Goal: Communication & Community: Answer question/provide support

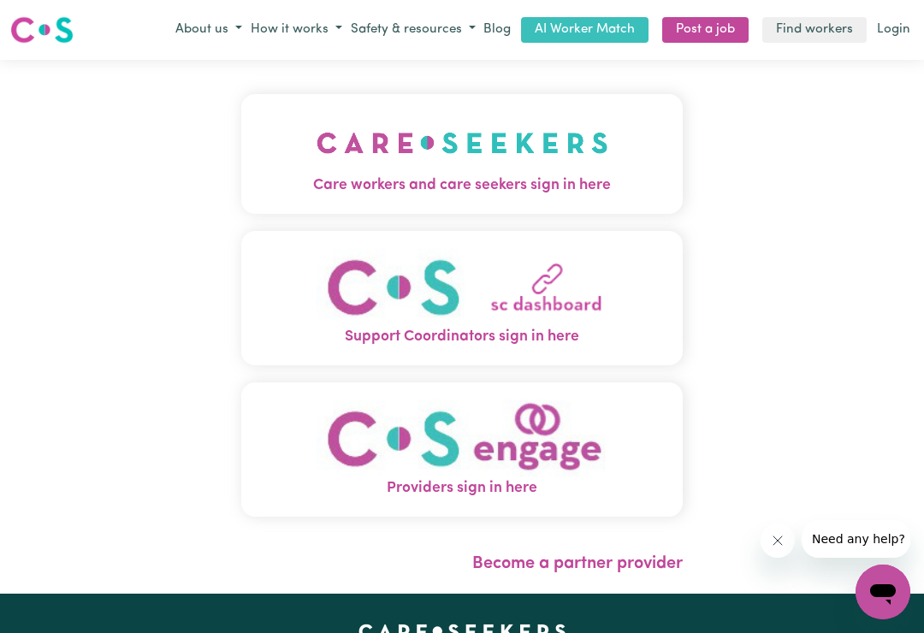
click at [639, 179] on span "Care workers and care seekers sign in here" at bounding box center [462, 186] width 442 height 22
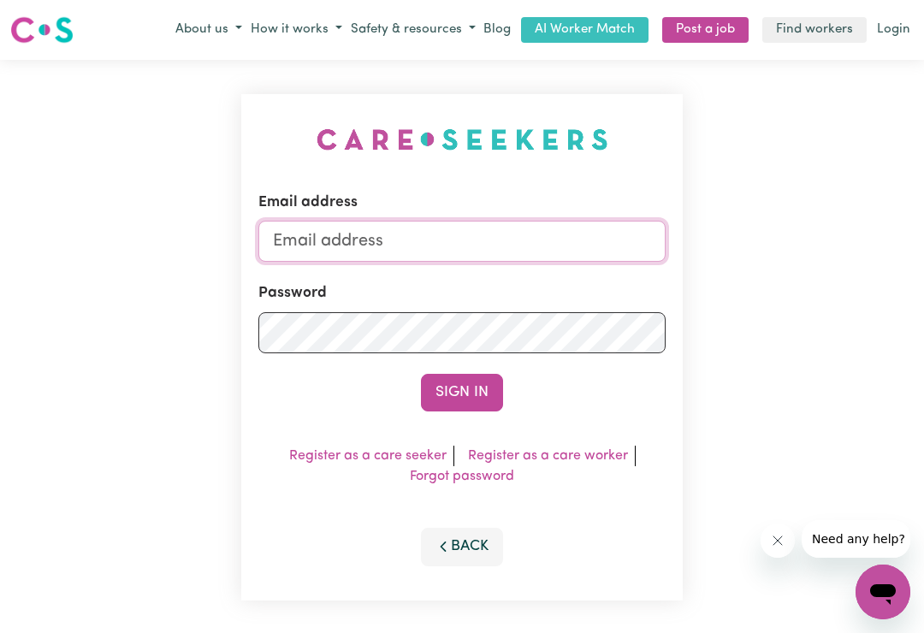
click at [606, 242] on input "Email address" at bounding box center [461, 241] width 407 height 41
type input "[EMAIL_ADDRESS][DOMAIN_NAME]"
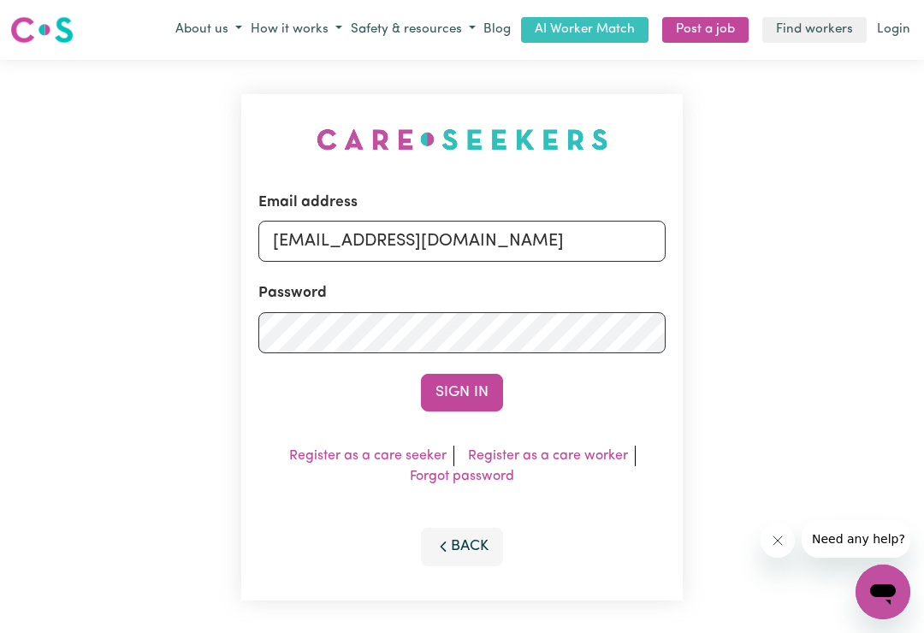
click at [462, 392] on button "Sign In" at bounding box center [462, 393] width 82 height 38
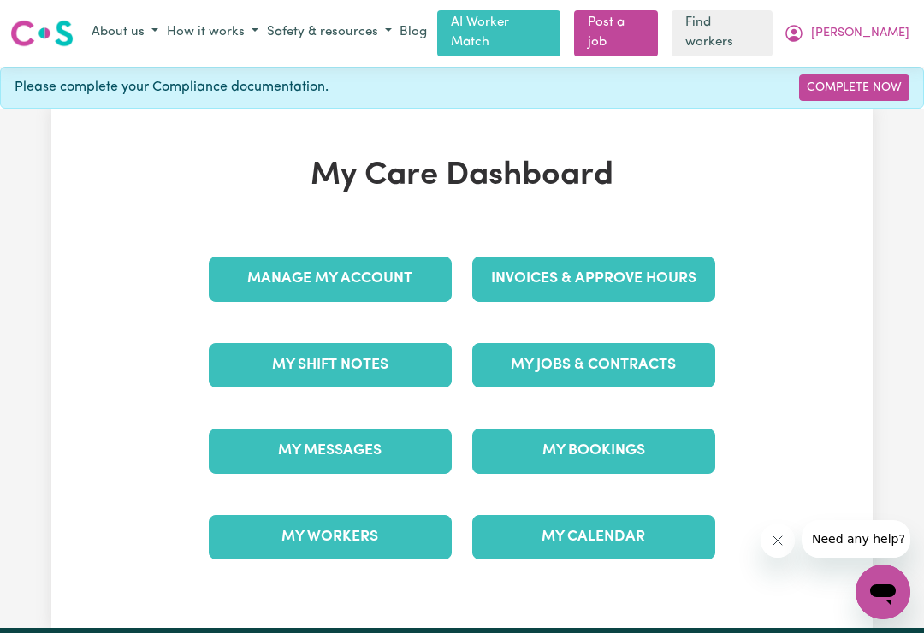
click at [300, 442] on link "My Messages" at bounding box center [330, 451] width 243 height 45
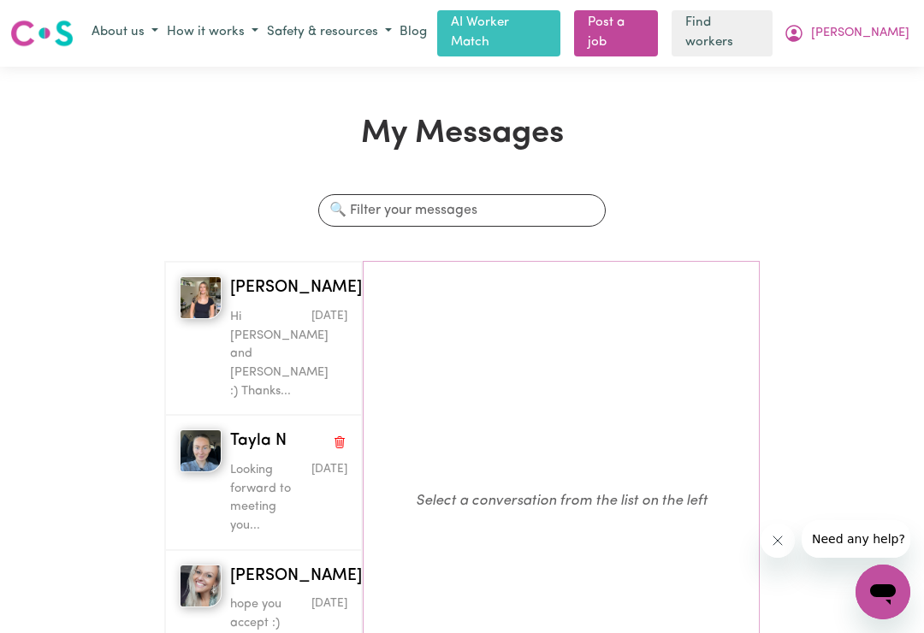
click at [260, 461] on p "Looking forward to meeting you..." at bounding box center [269, 498] width 79 height 74
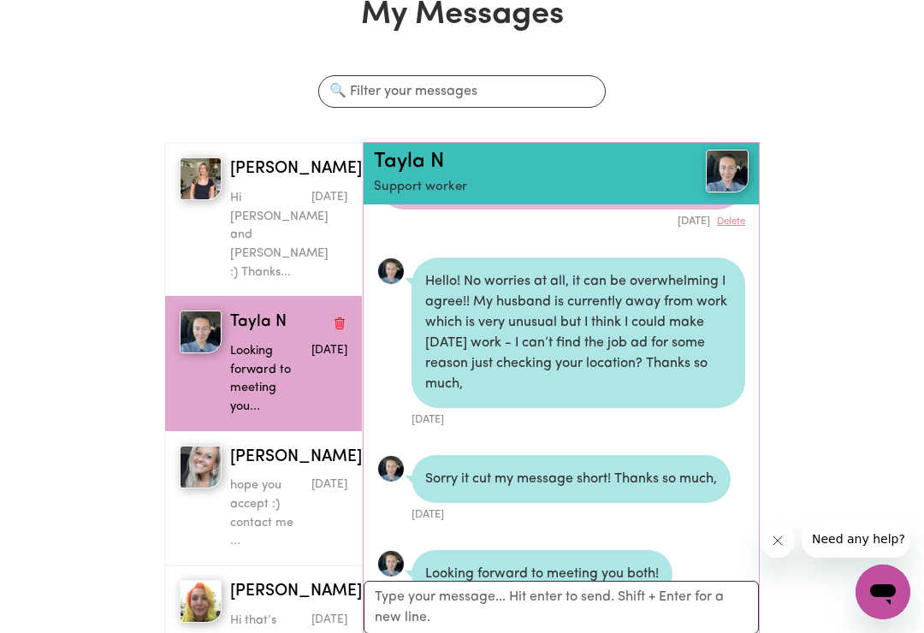
scroll to position [118, 0]
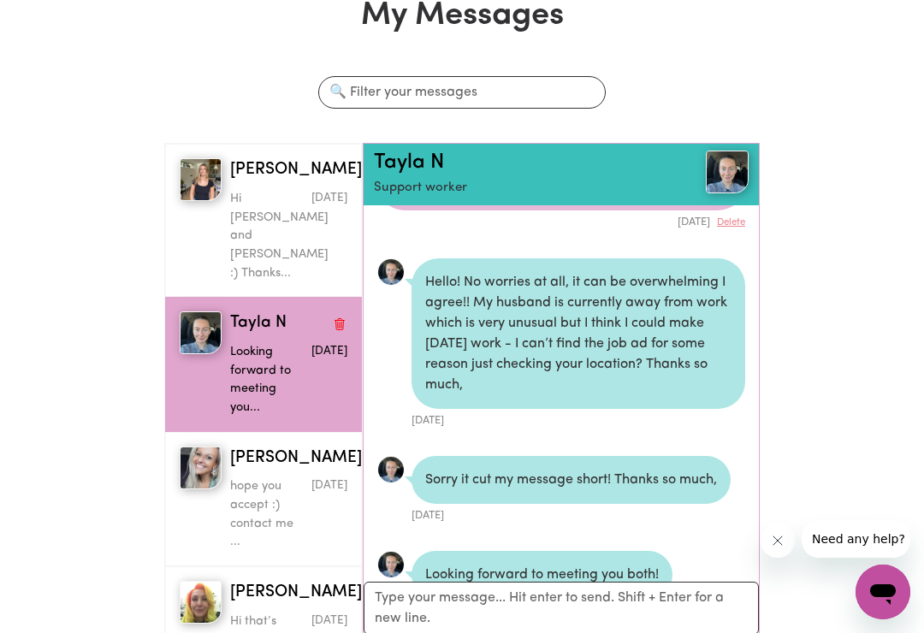
click at [240, 221] on p "Hi [PERSON_NAME] and [PERSON_NAME] :) Thanks..." at bounding box center [269, 236] width 79 height 92
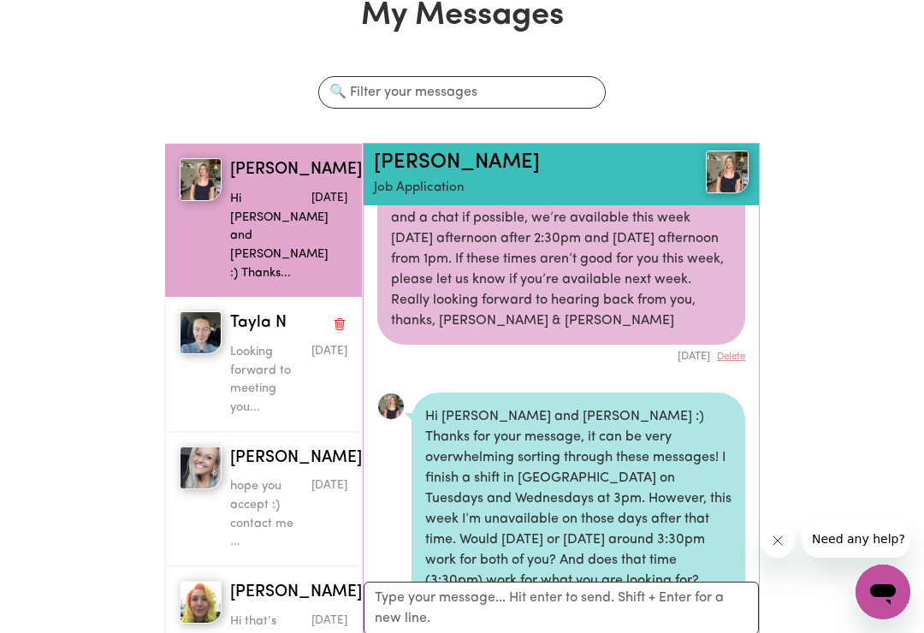
scroll to position [1707, 0]
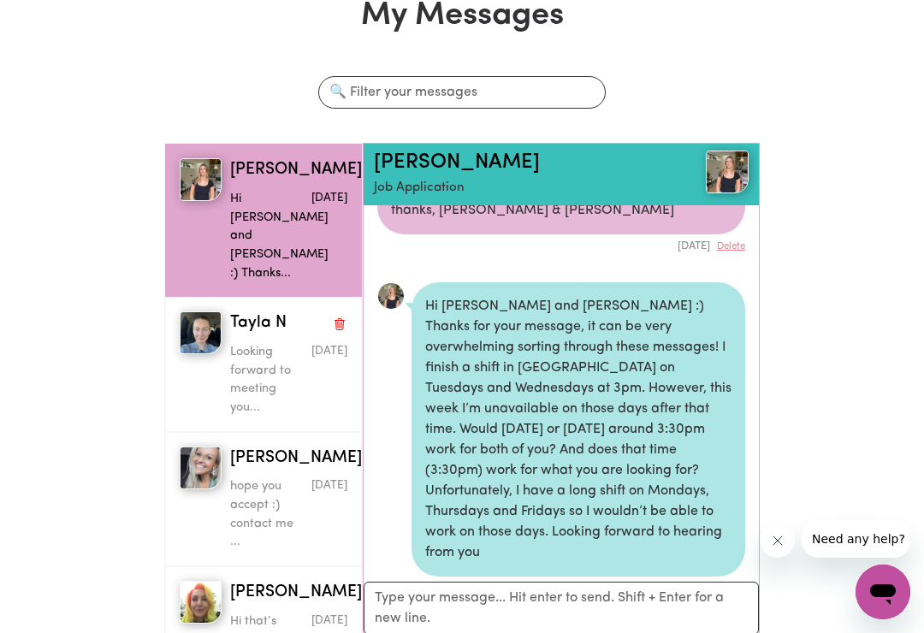
click at [240, 343] on p "Looking forward to meeting you..." at bounding box center [269, 380] width 79 height 74
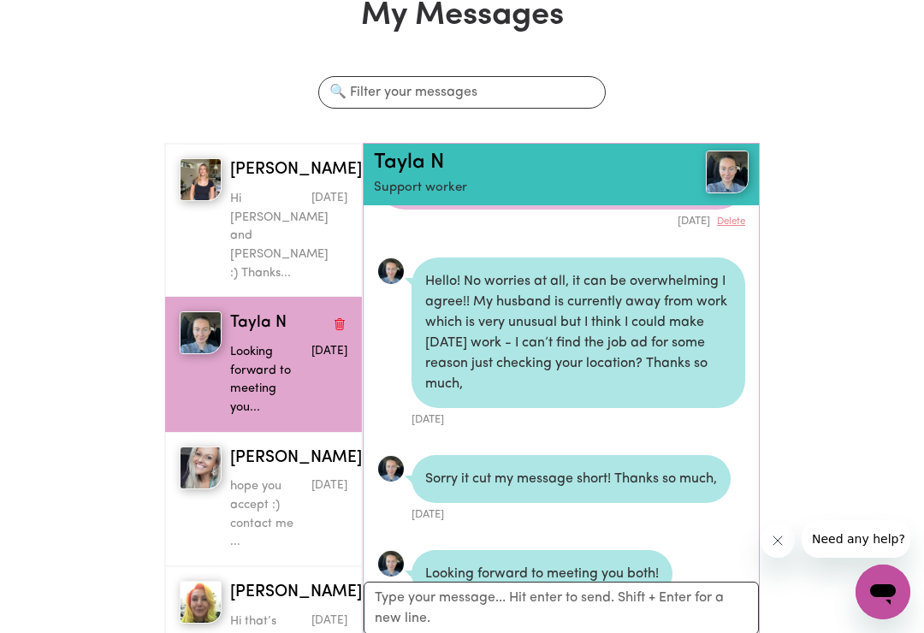
scroll to position [637, 0]
click at [466, 616] on textarea "Your reply" at bounding box center [561, 608] width 395 height 53
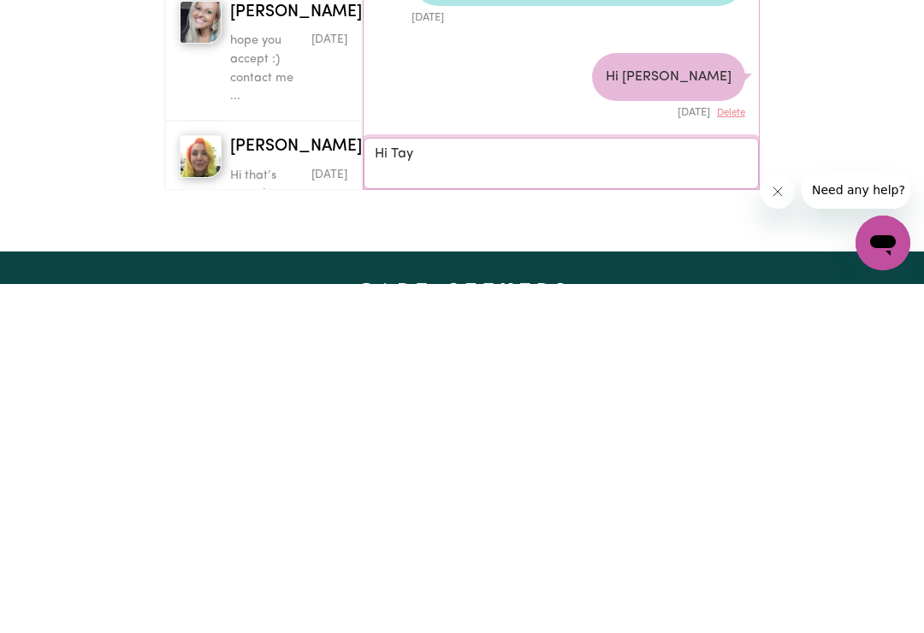
scroll to position [0, 0]
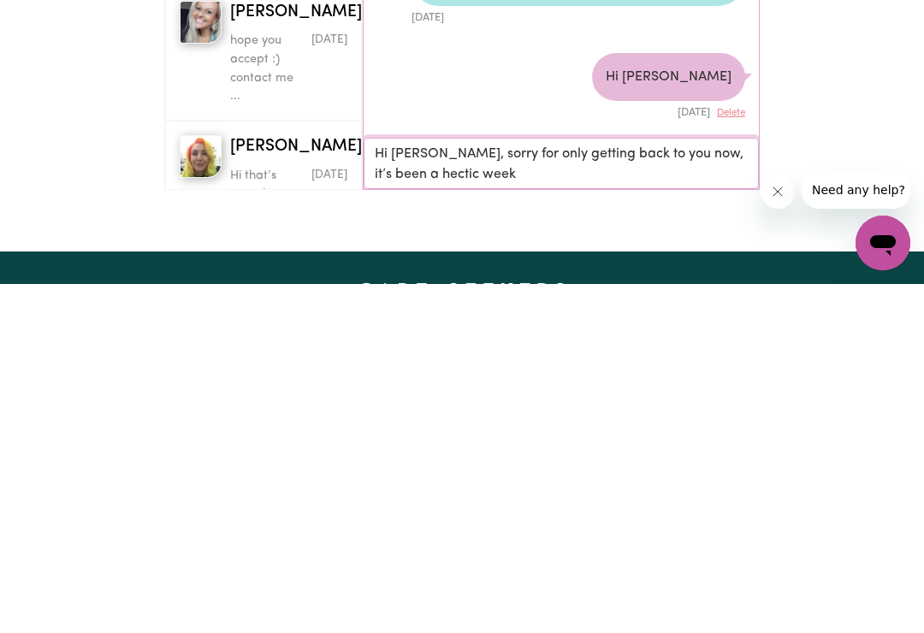
click at [418, 487] on textarea "Hi [PERSON_NAME], sorry for only getting back to you now, it’s been a hectic we…" at bounding box center [561, 512] width 395 height 51
click at [497, 487] on textarea "Hi [PERSON_NAME], sorry for only getting back to you now, it’s been a hectic la…" at bounding box center [561, 512] width 395 height 51
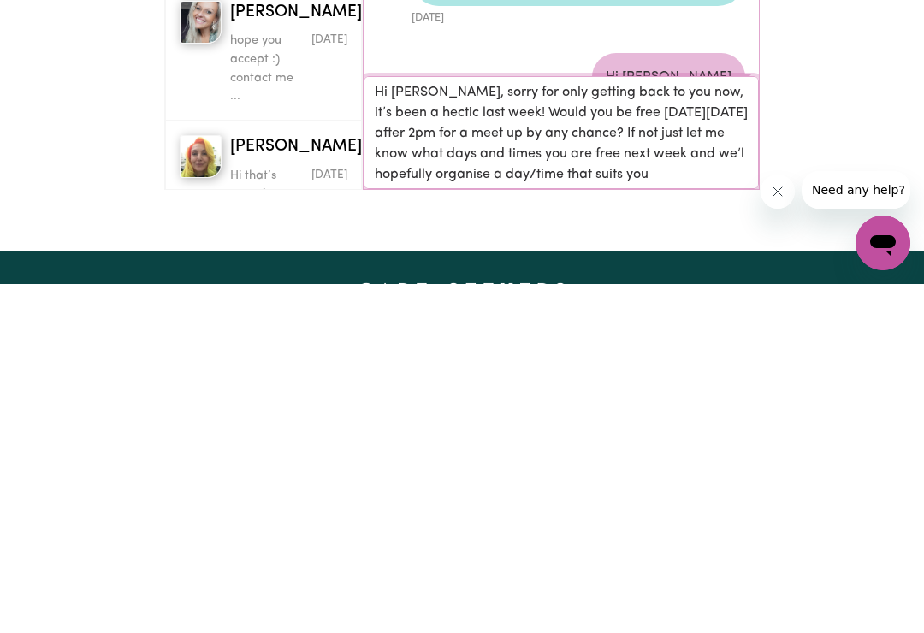
type textarea "Hi [PERSON_NAME], sorry for only getting back to you now, it’s been a hectic la…"
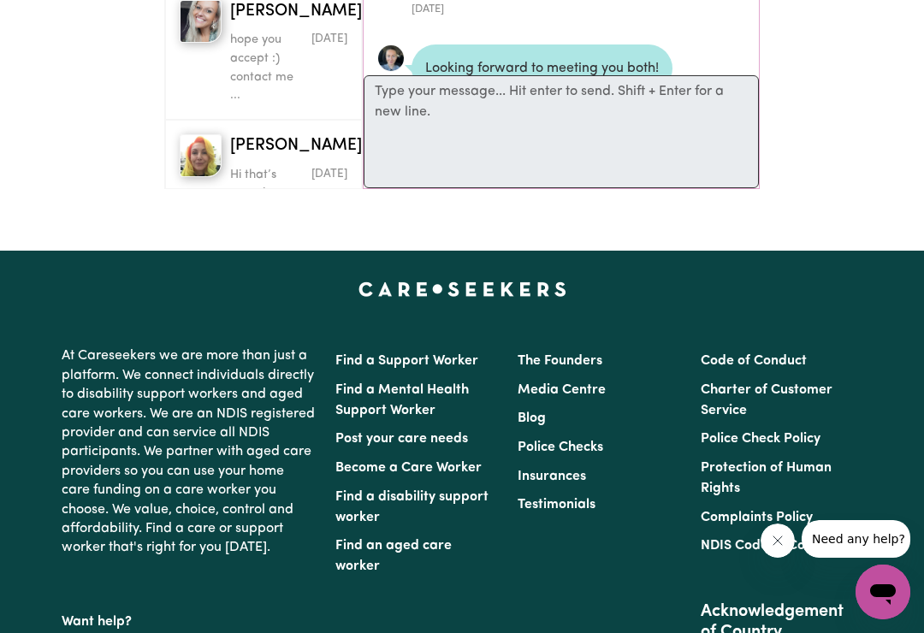
scroll to position [894, 0]
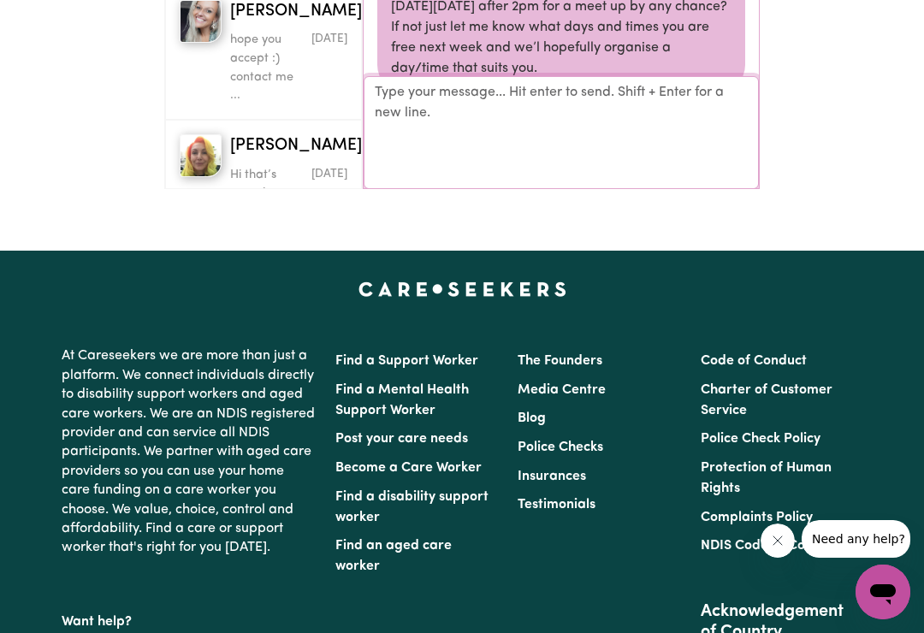
click at [448, 120] on textarea "Your reply" at bounding box center [561, 131] width 395 height 113
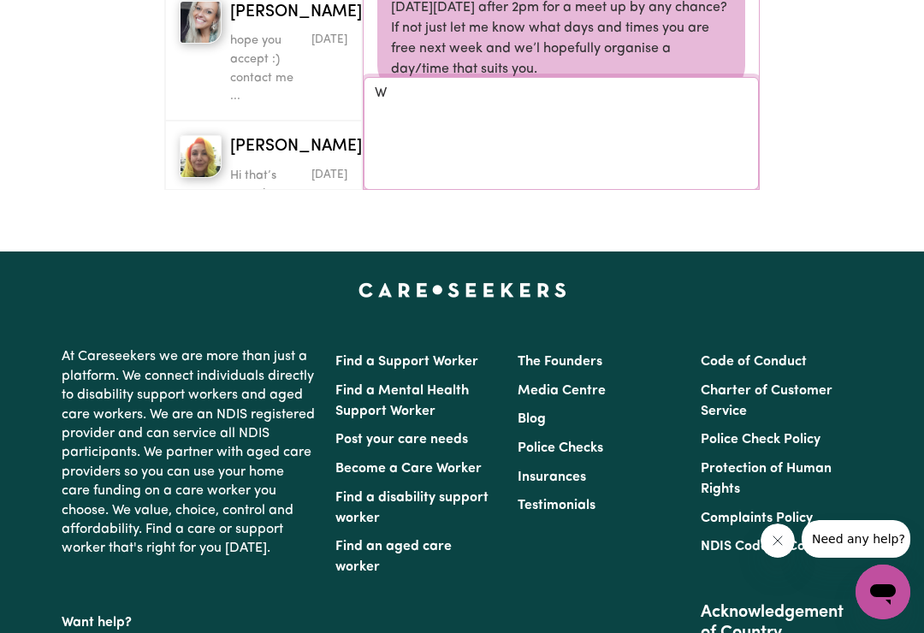
scroll to position [833, 0]
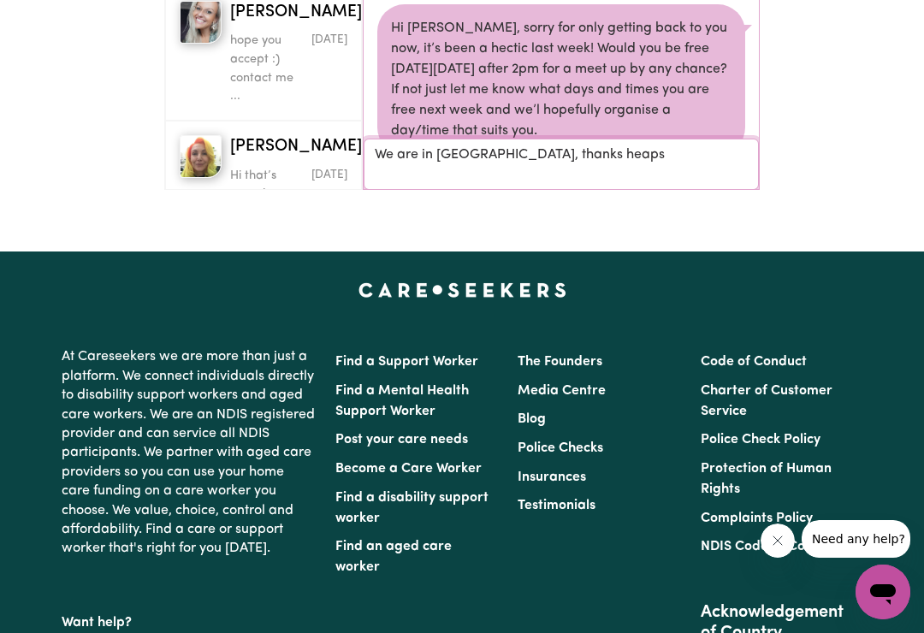
type textarea "We are in [GEOGRAPHIC_DATA], thanks heaps x"
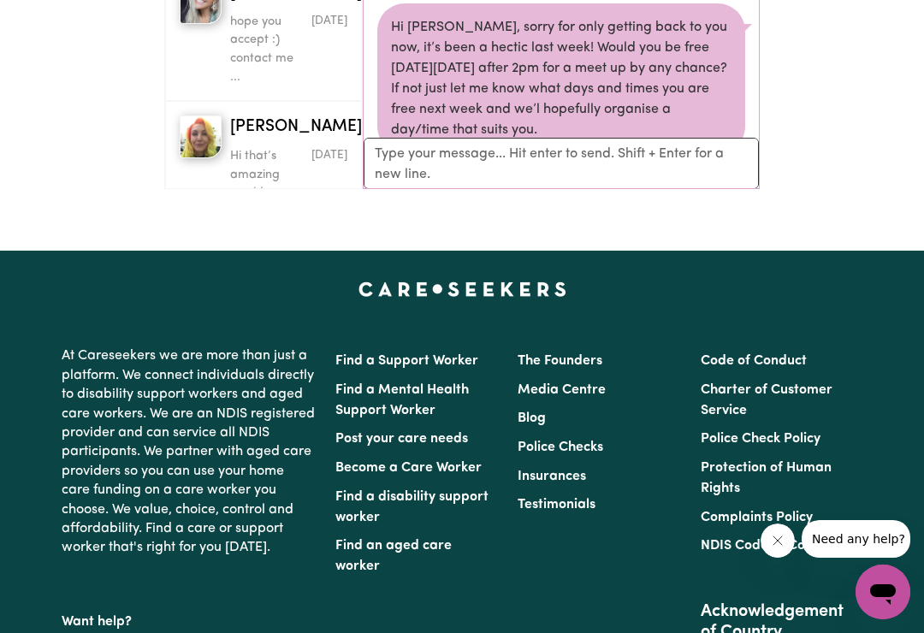
scroll to position [928, 0]
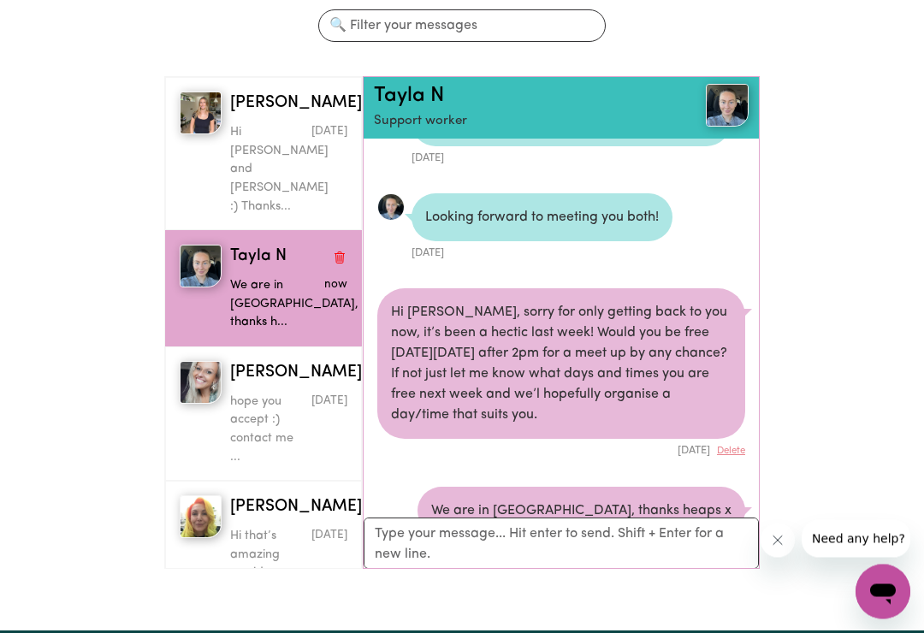
click at [263, 139] on p "Hi [PERSON_NAME] and [PERSON_NAME] :) Thanks..." at bounding box center [269, 170] width 79 height 92
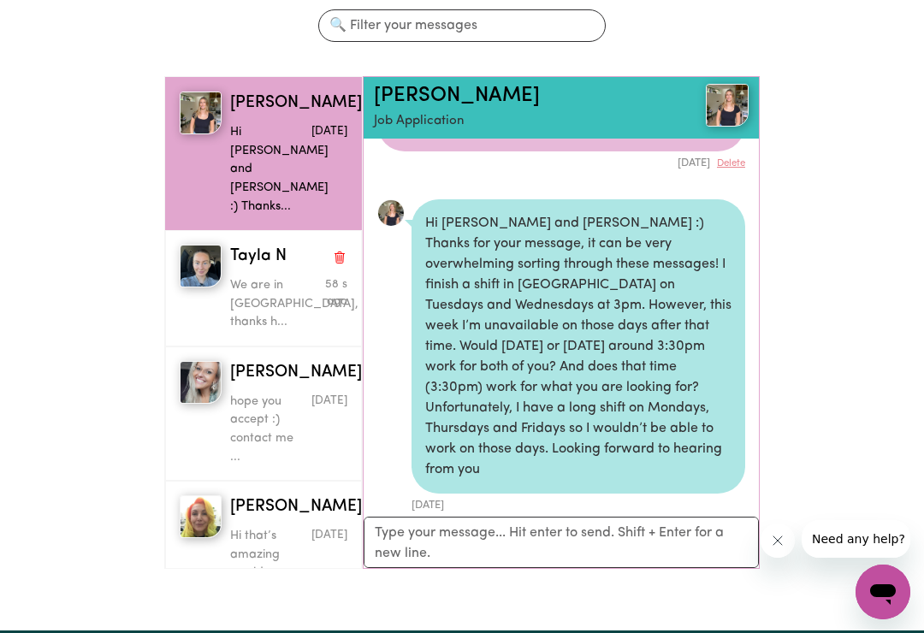
scroll to position [1834, 0]
click at [525, 526] on textarea "Your reply" at bounding box center [561, 542] width 395 height 51
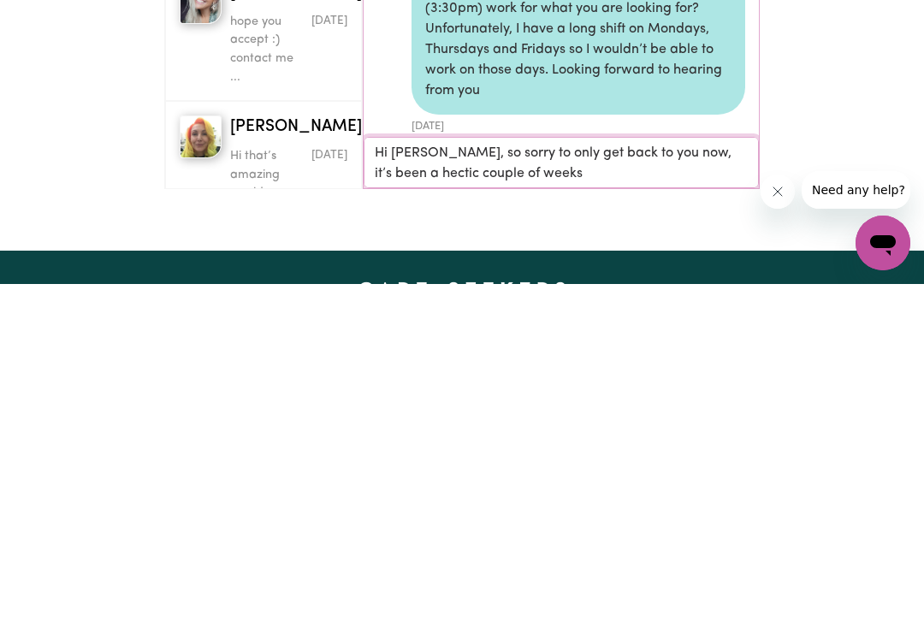
type textarea "Hi [PERSON_NAME], so sorry to only get back to you now, it’s been a hectic coup…"
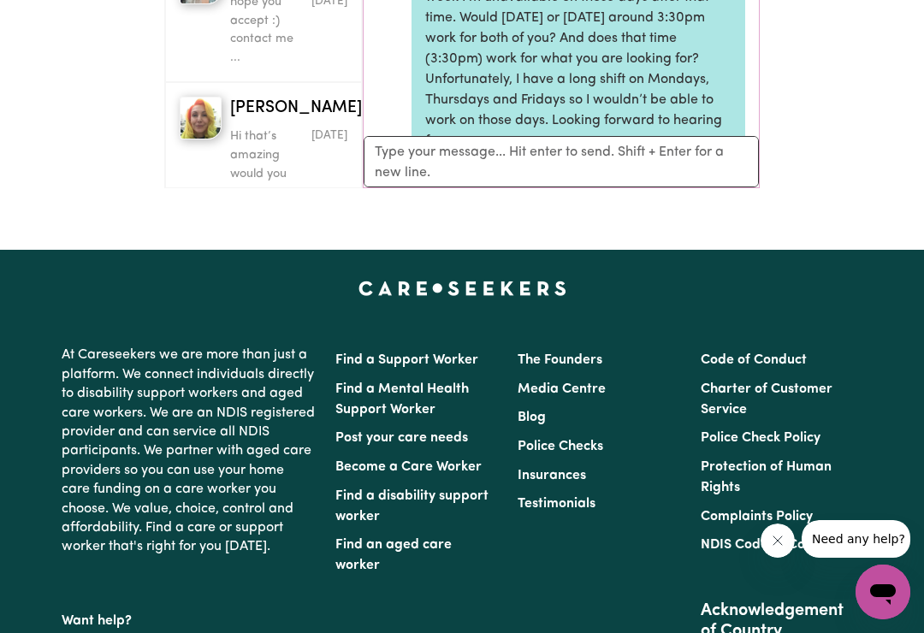
scroll to position [1782, 0]
click at [606, 168] on textarea "Your reply" at bounding box center [561, 161] width 395 height 51
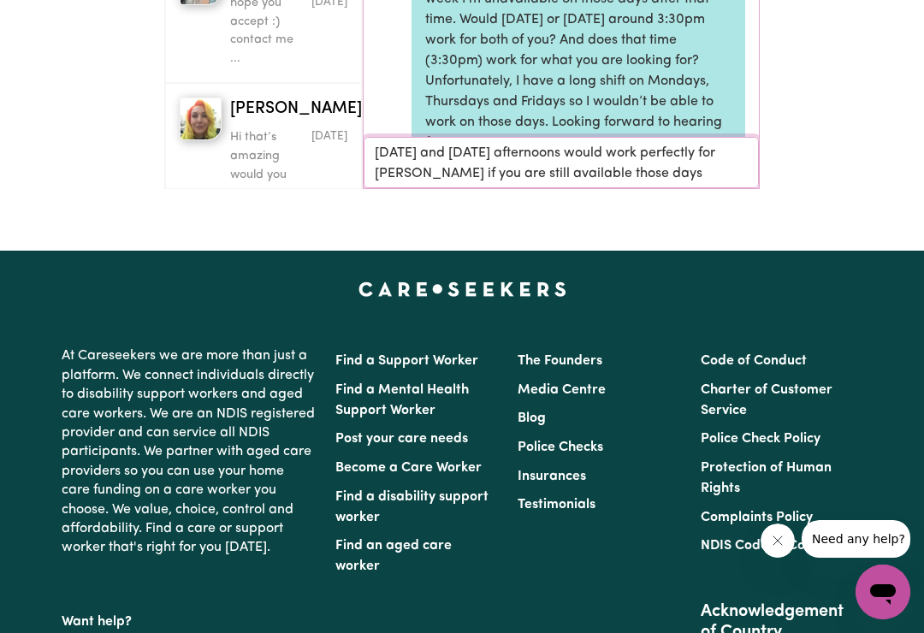
type textarea "[DATE] and [DATE] afternoons would work perfectly for [PERSON_NAME] if you are …"
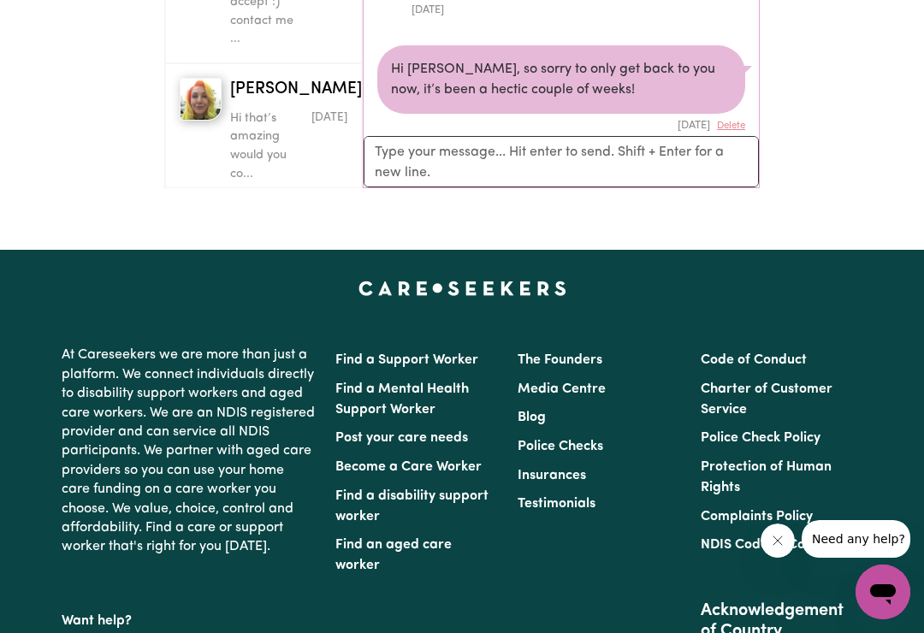
scroll to position [2065, 0]
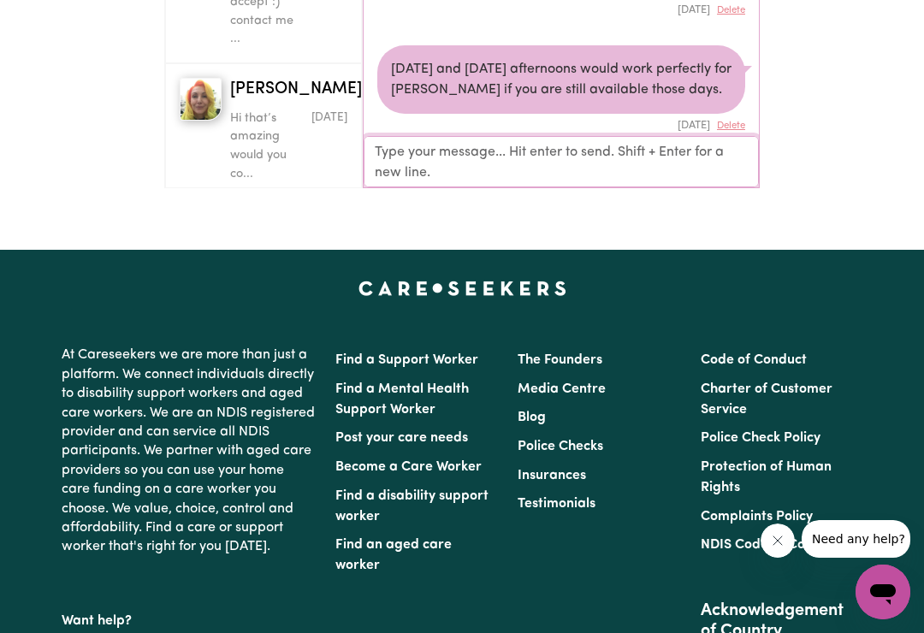
click at [605, 163] on textarea "Your reply" at bounding box center [561, 161] width 395 height 51
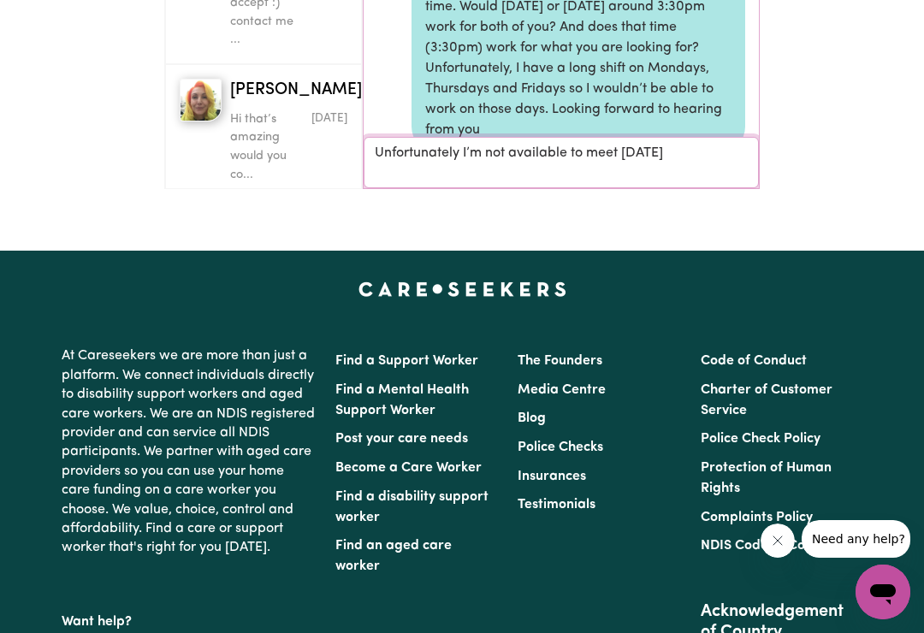
scroll to position [1795, 0]
click at [489, 151] on textarea "Unfortunately I’m not available to meet [DATE]" at bounding box center [561, 162] width 395 height 51
click at [720, 158] on textarea "Unfortunately we’re not available to meet [DATE]" at bounding box center [561, 162] width 395 height 51
click at [596, 171] on textarea "Unfortunately we’re not available to meet [DATE] but we could have a meet up [D…" at bounding box center [561, 162] width 395 height 51
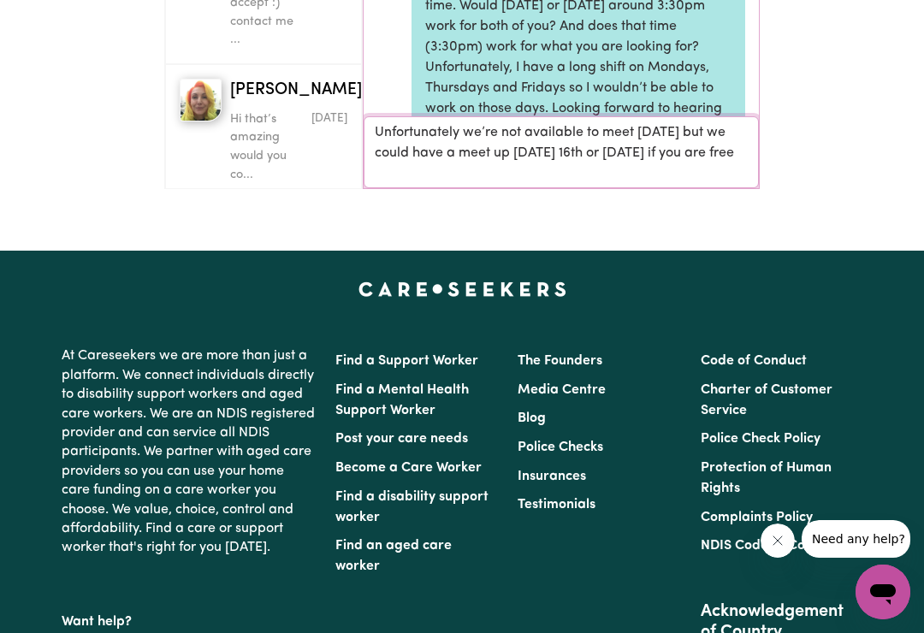
click at [680, 151] on textarea "Unfortunately we’re not available to meet [DATE] but we could have a meet up [D…" at bounding box center [561, 152] width 395 height 72
click at [443, 171] on textarea "Unfortunately we’re not available to meet [DATE] but we could have a meet up [D…" at bounding box center [561, 152] width 395 height 72
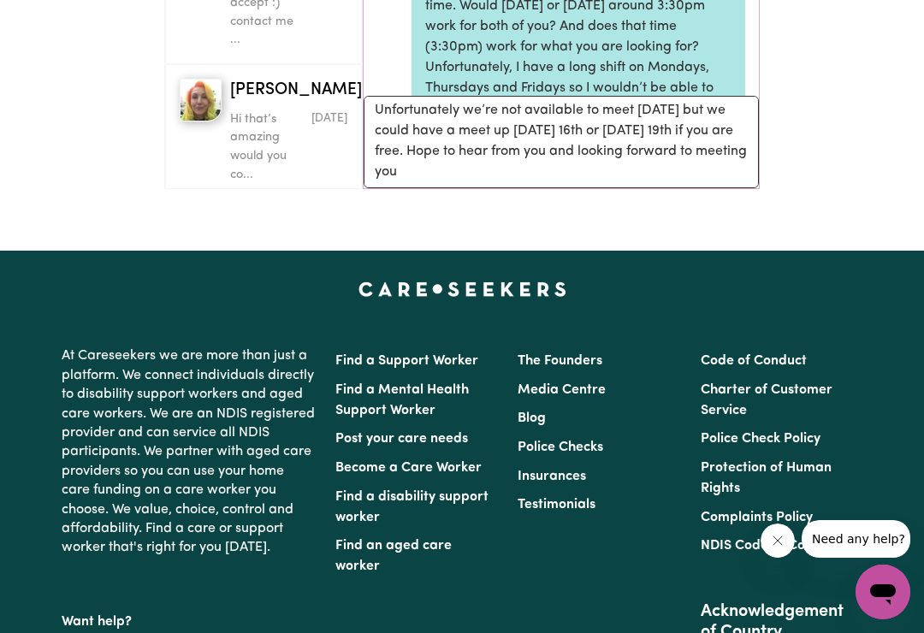
scroll to position [566, 0]
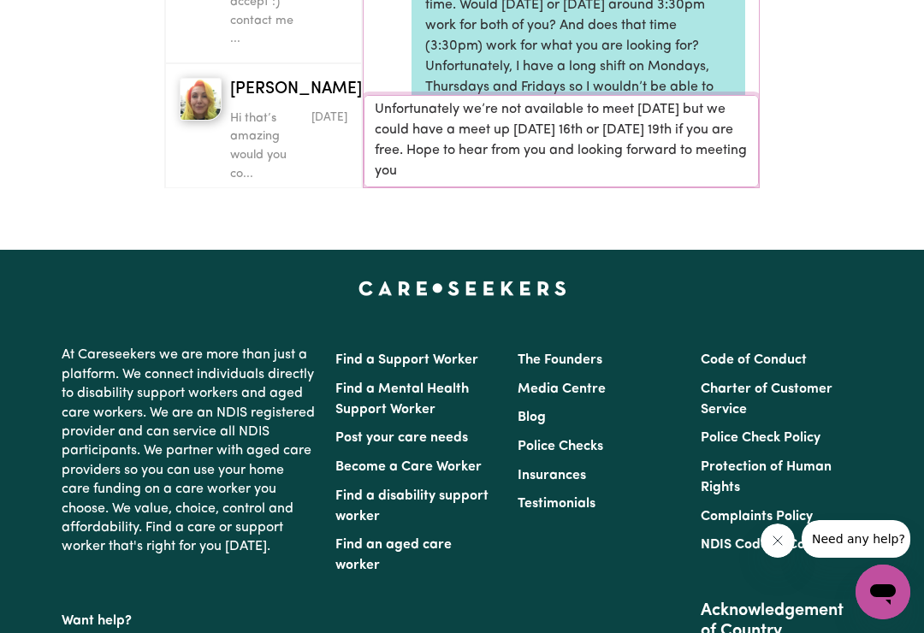
click at [477, 170] on textarea "Unfortunately we’re not available to meet [DATE] but we could have a meet up [D…" at bounding box center [561, 141] width 395 height 92
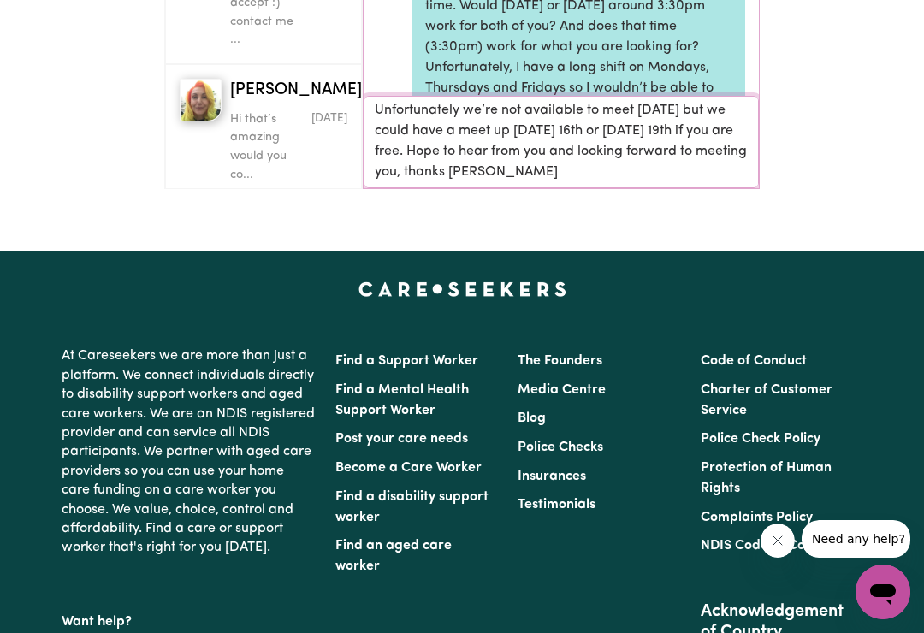
type textarea "Unfortunately we’re not available to meet [DATE] but we could have a meet up [D…"
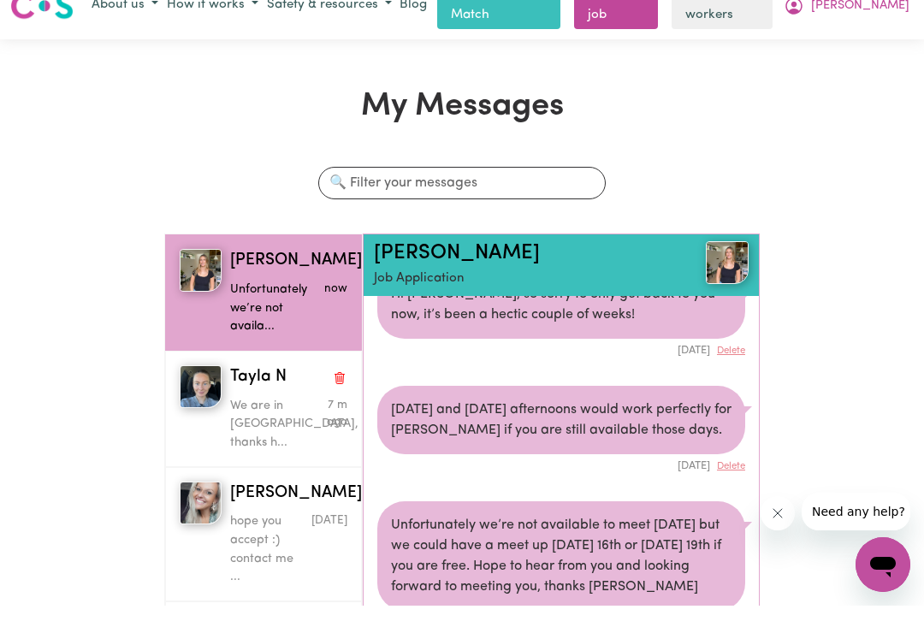
scroll to position [56, 0]
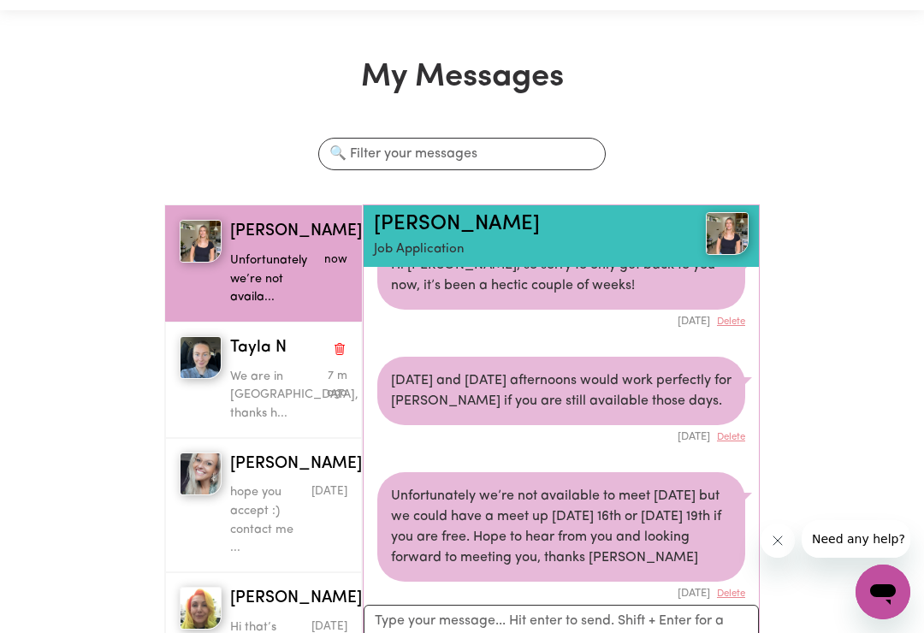
click at [301, 368] on p "We are in [GEOGRAPHIC_DATA], thanks h..." at bounding box center [269, 396] width 79 height 56
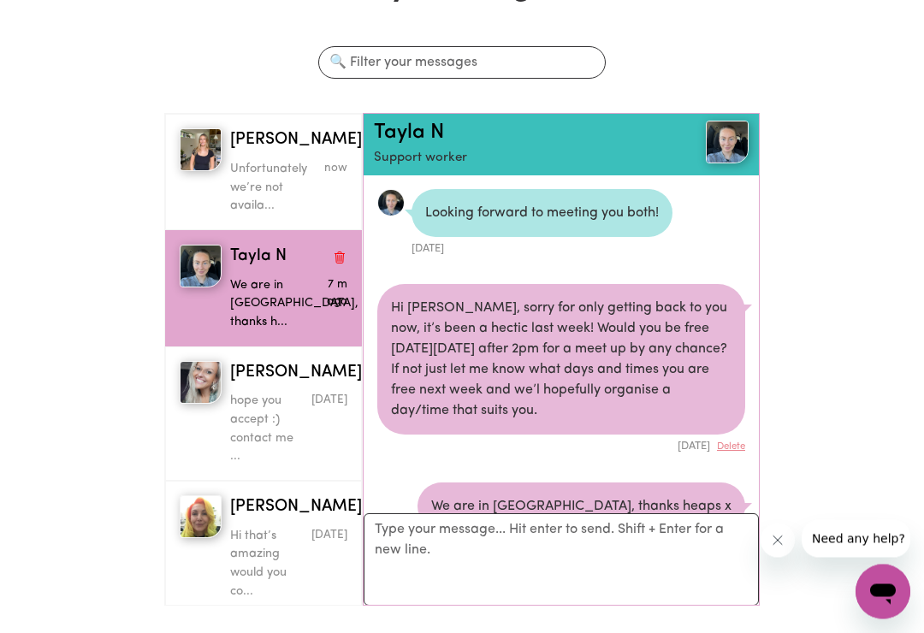
scroll to position [148, 0]
click at [422, 561] on textarea "Your reply" at bounding box center [561, 559] width 395 height 92
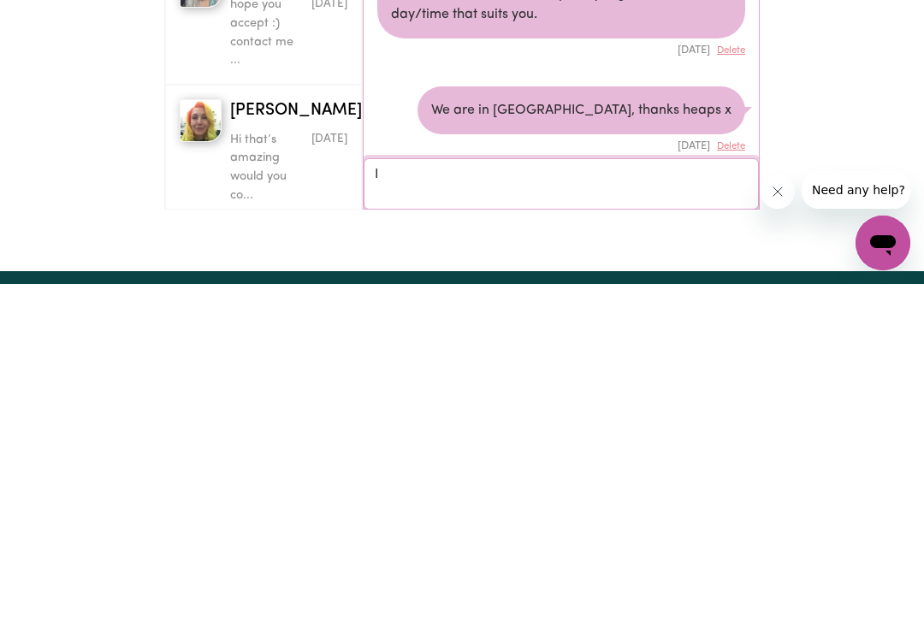
scroll to position [928, 0]
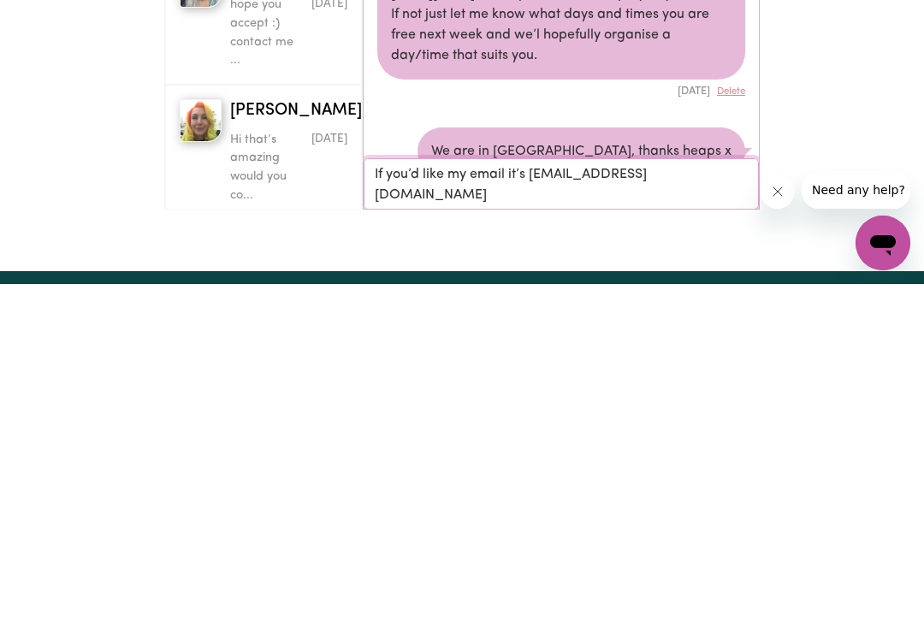
type textarea "If you’d like my email it’s [EMAIL_ADDRESS][DOMAIN_NAME]"
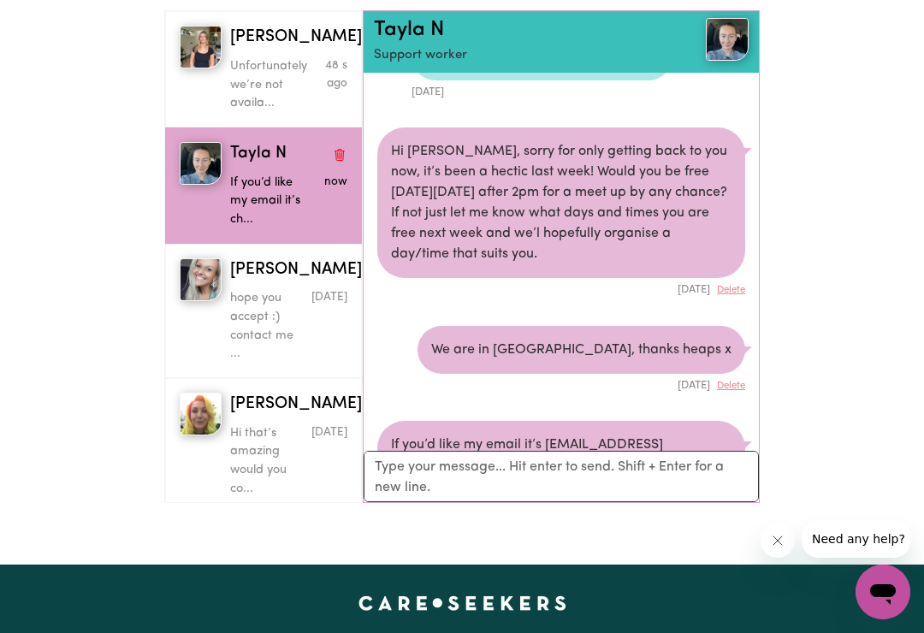
scroll to position [242, 0]
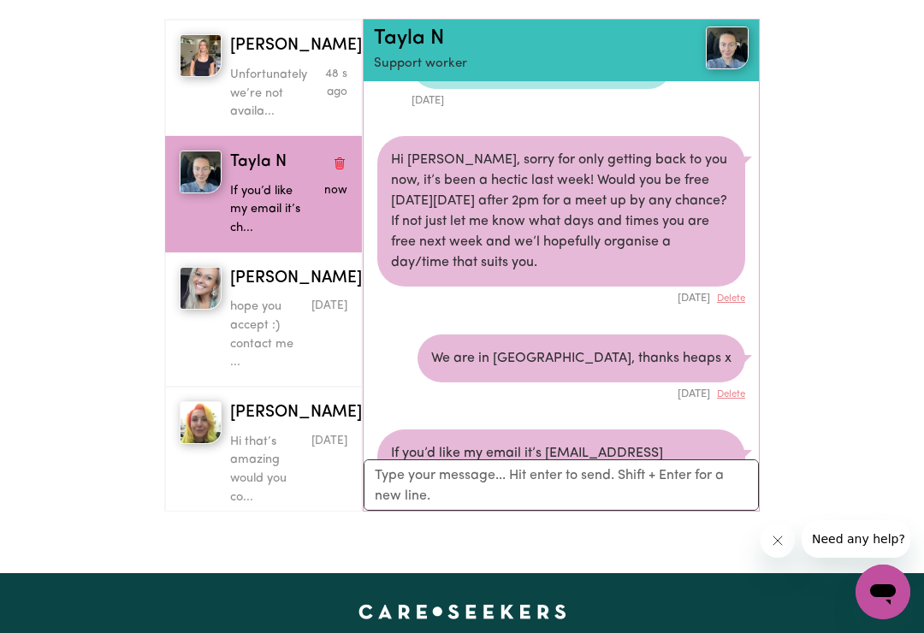
click at [300, 78] on p "Unfortunately we’re not availa..." at bounding box center [269, 94] width 79 height 56
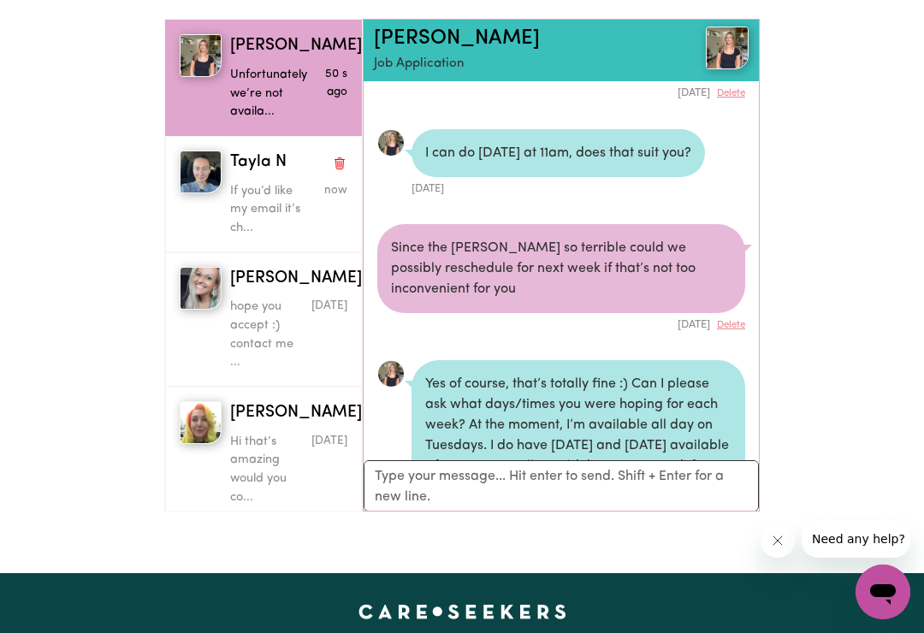
scroll to position [2222, 0]
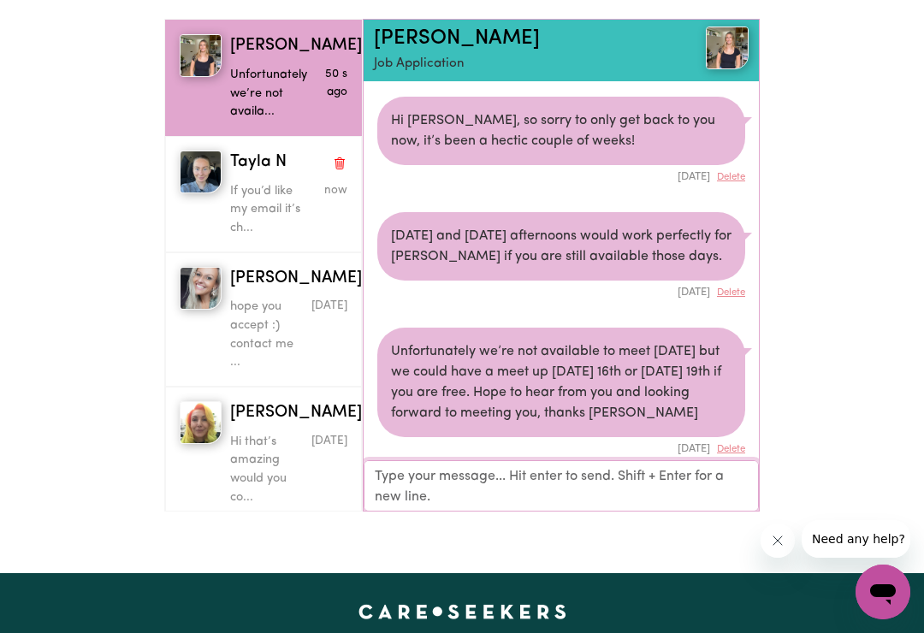
click at [537, 481] on textarea "Your reply" at bounding box center [561, 485] width 395 height 51
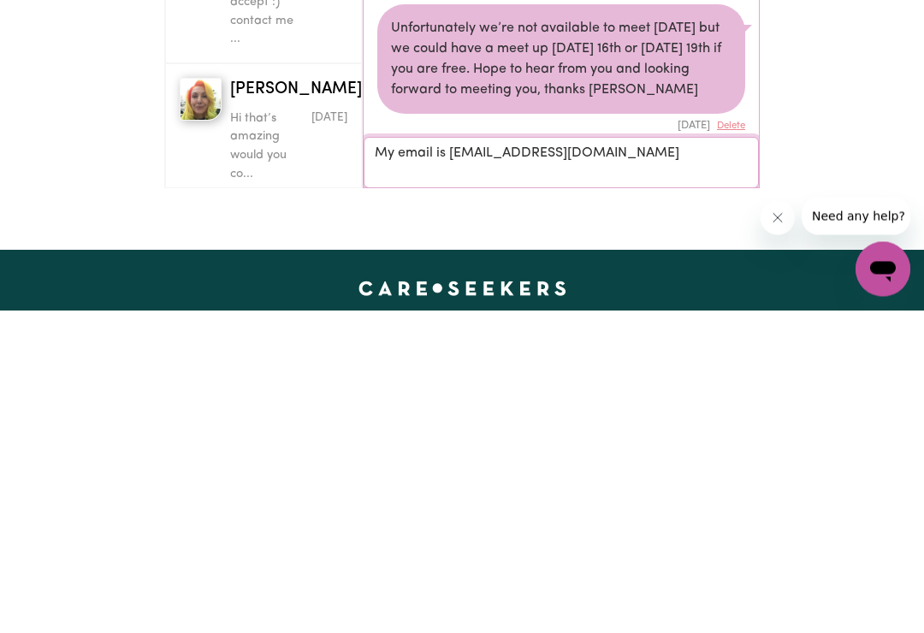
type textarea "My email is [EMAIL_ADDRESS][DOMAIN_NAME]"
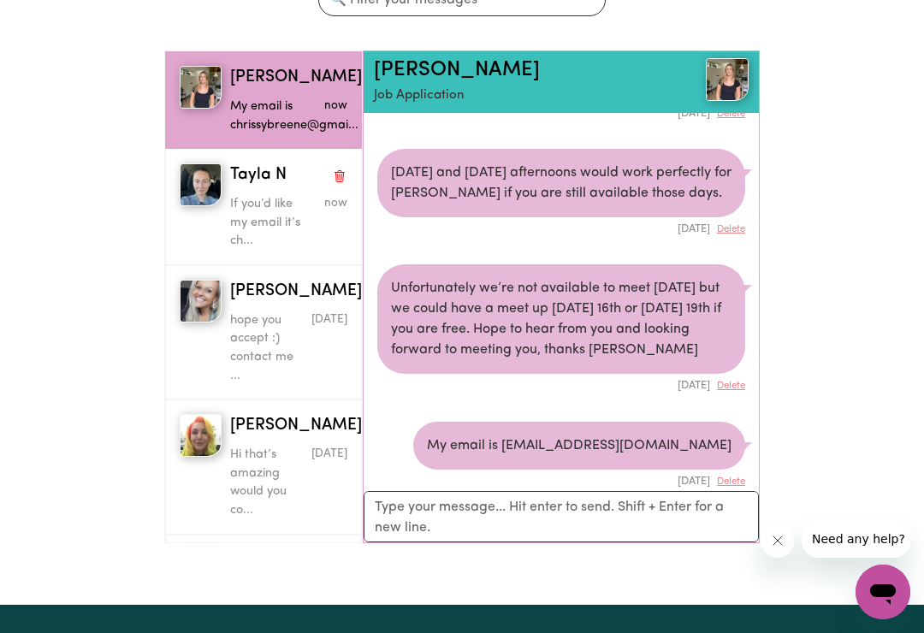
scroll to position [208, 0]
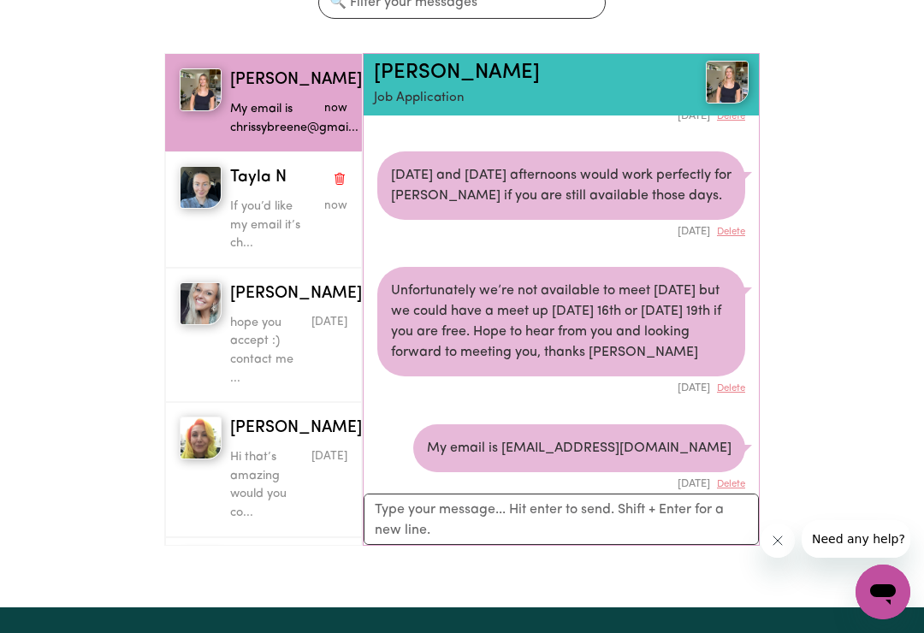
click at [295, 198] on p "If you’d like my email it’s ch..." at bounding box center [269, 226] width 79 height 56
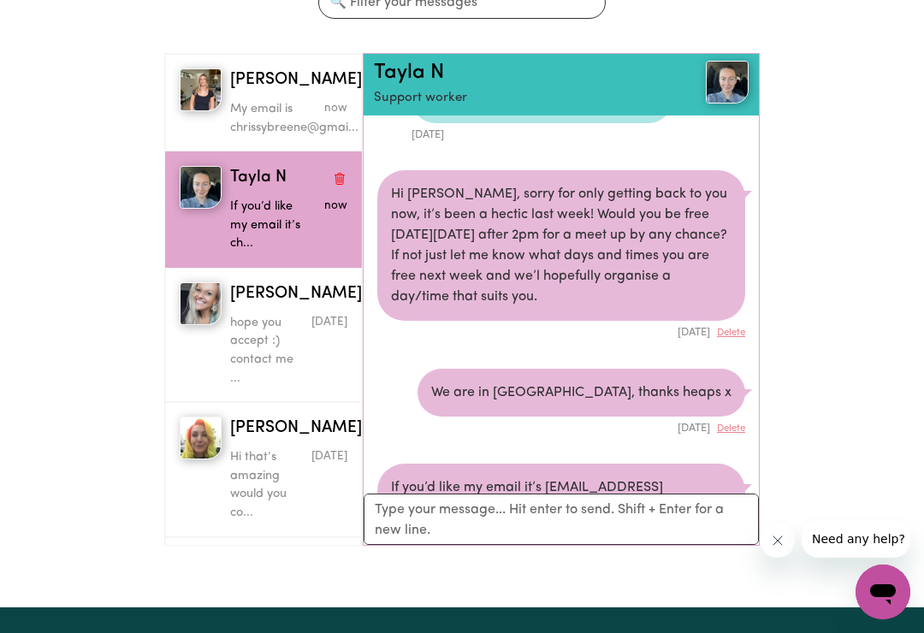
click at [305, 110] on p "My email is chrissybreene@gmai..." at bounding box center [269, 118] width 79 height 37
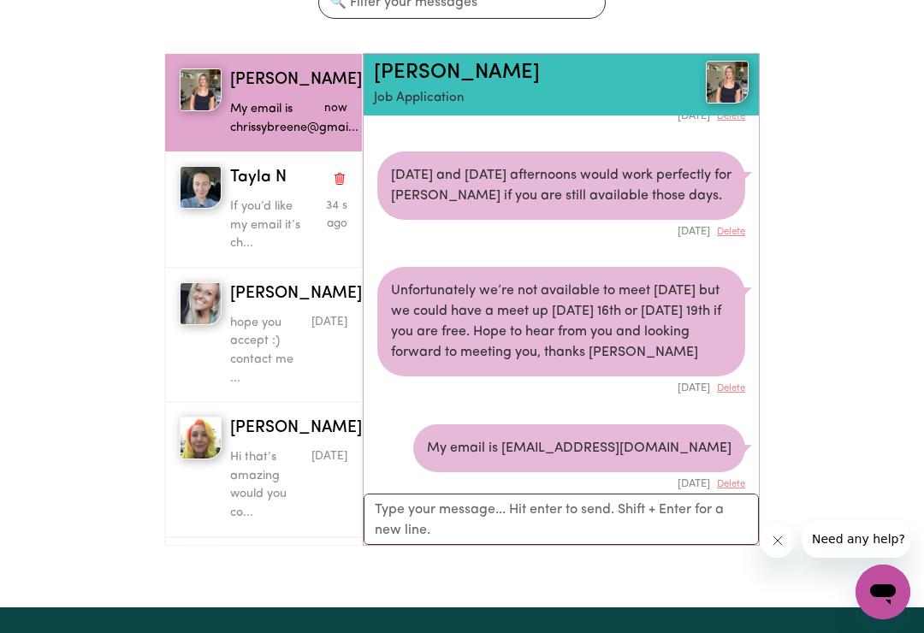
scroll to position [0, 0]
click at [291, 214] on p "If you’d like my email it’s ch..." at bounding box center [269, 226] width 79 height 56
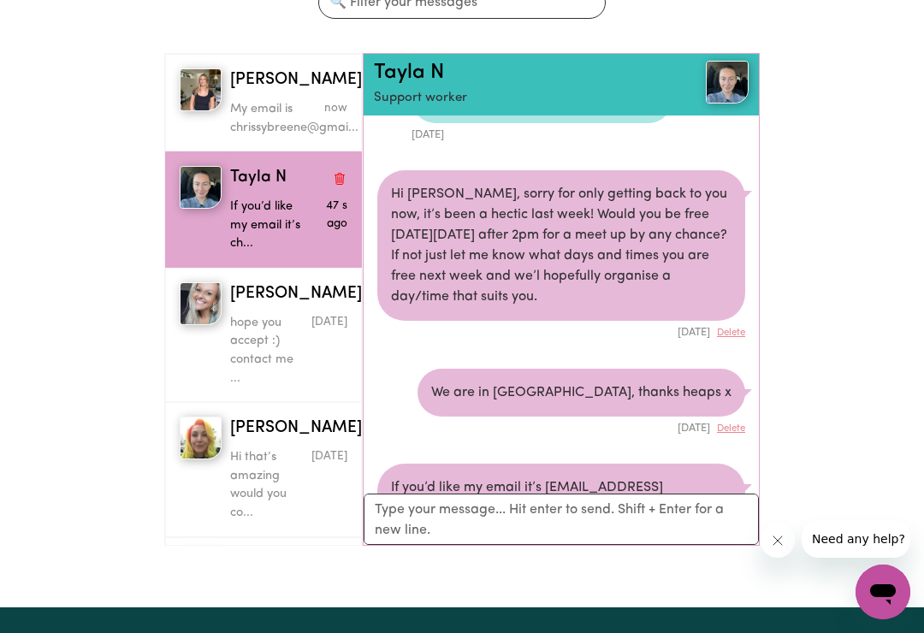
click at [269, 472] on p "Hi that’s amazing would you co..." at bounding box center [269, 485] width 79 height 74
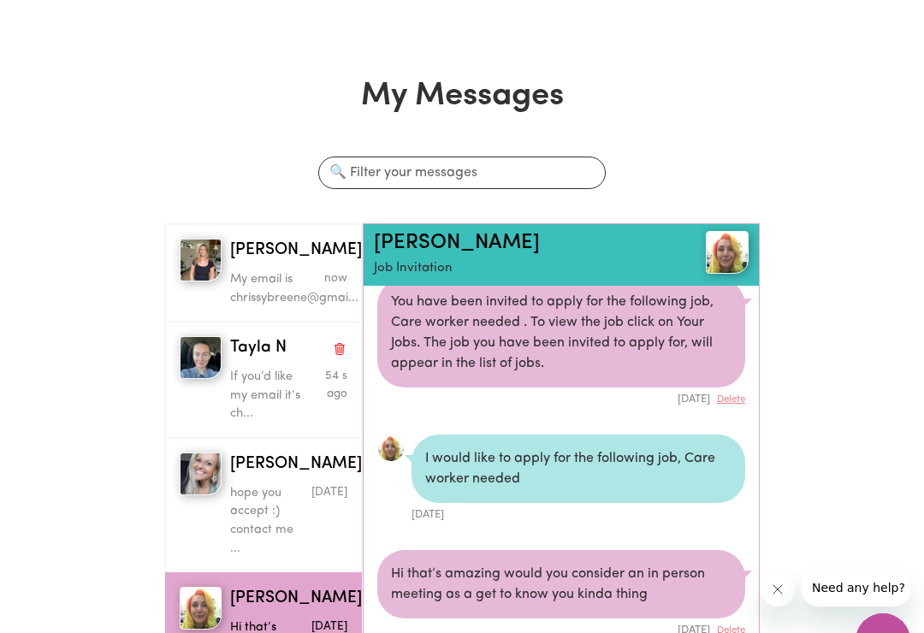
scroll to position [0, 0]
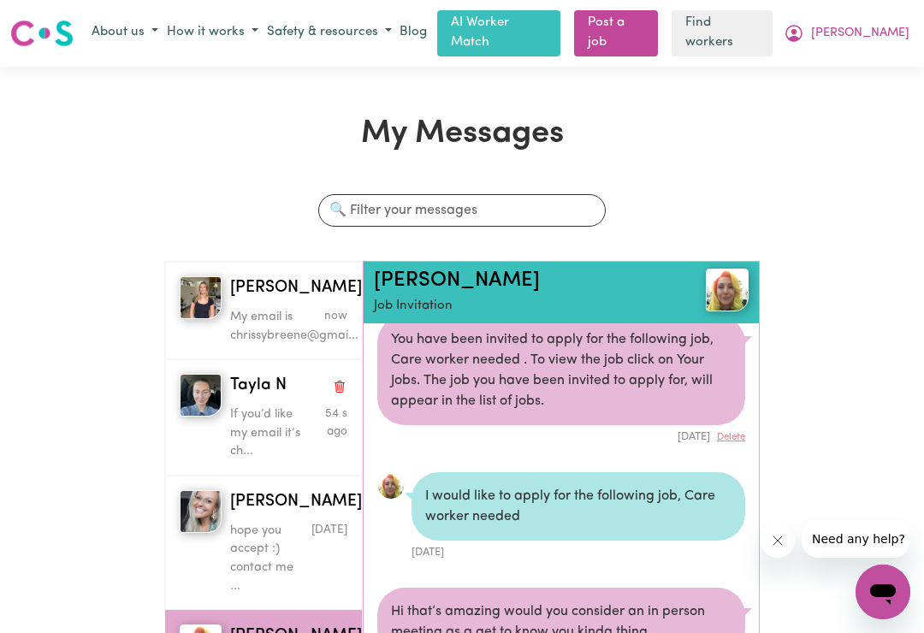
click at [290, 311] on p "My email is chrissybreene@gmai..." at bounding box center [269, 326] width 79 height 37
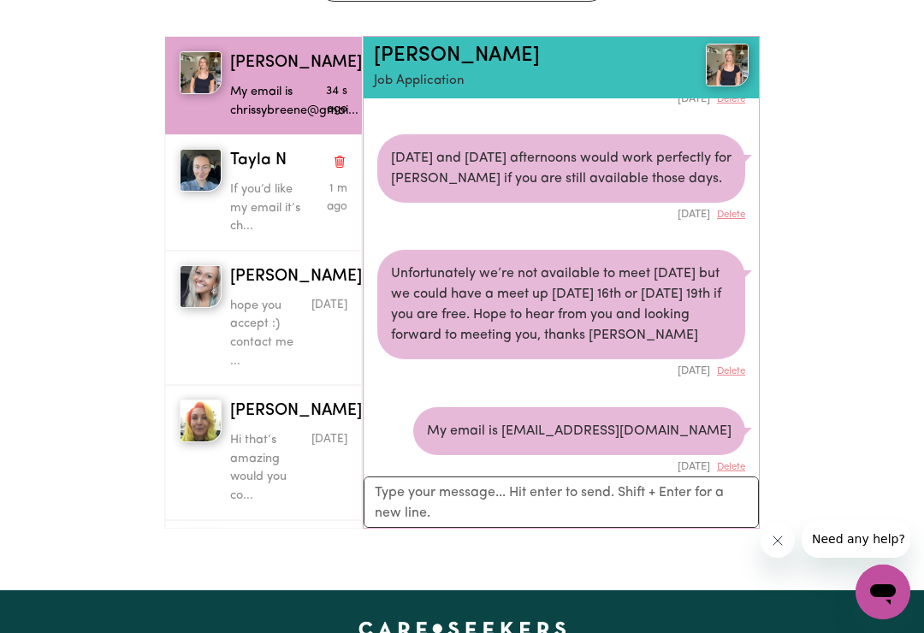
scroll to position [219, 0]
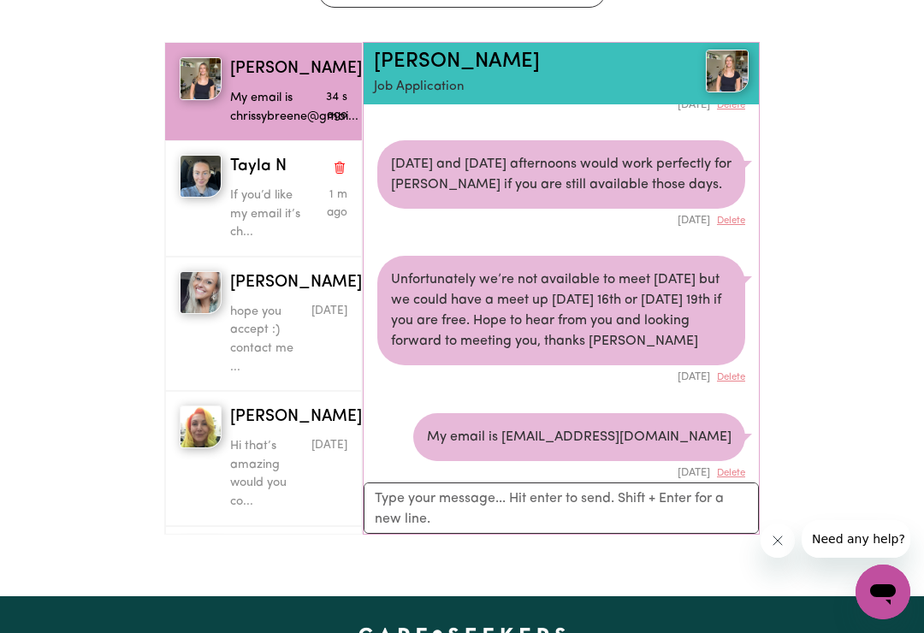
click at [295, 187] on p "If you’d like my email it’s ch..." at bounding box center [269, 215] width 79 height 56
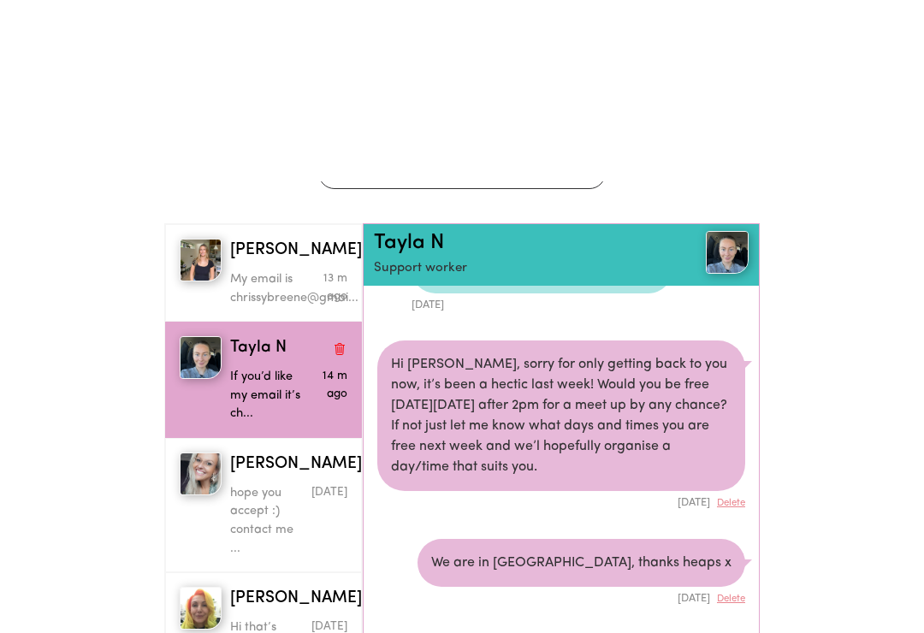
scroll to position [0, 0]
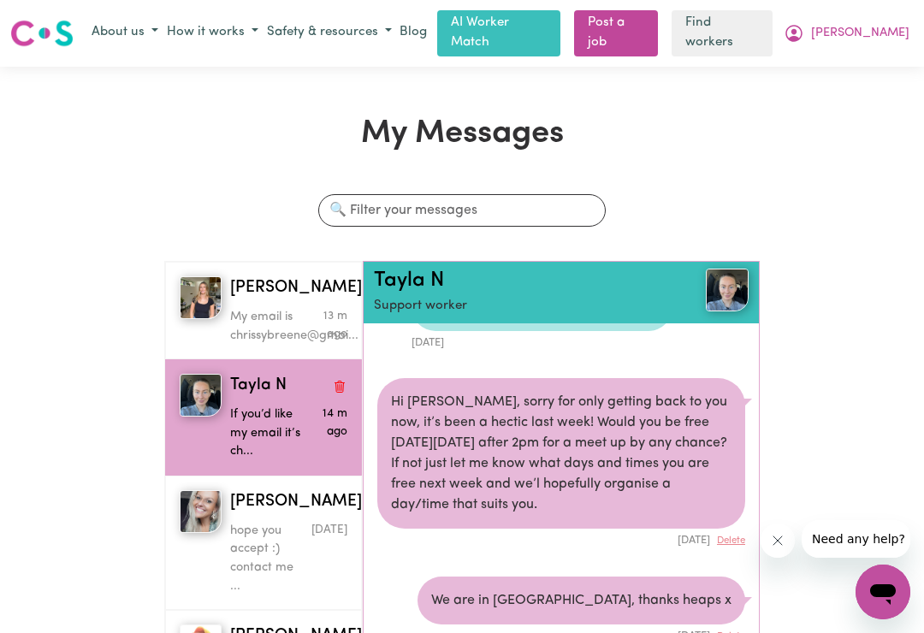
click at [875, 36] on span "[PERSON_NAME]" at bounding box center [860, 33] width 98 height 19
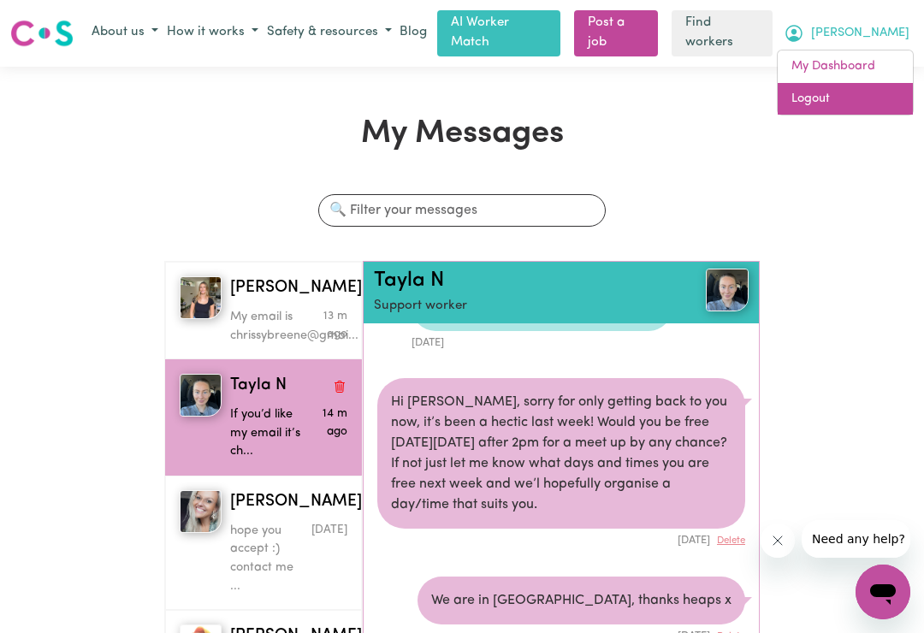
click at [827, 100] on link "Logout" at bounding box center [845, 99] width 135 height 33
